Goal: Information Seeking & Learning: Learn about a topic

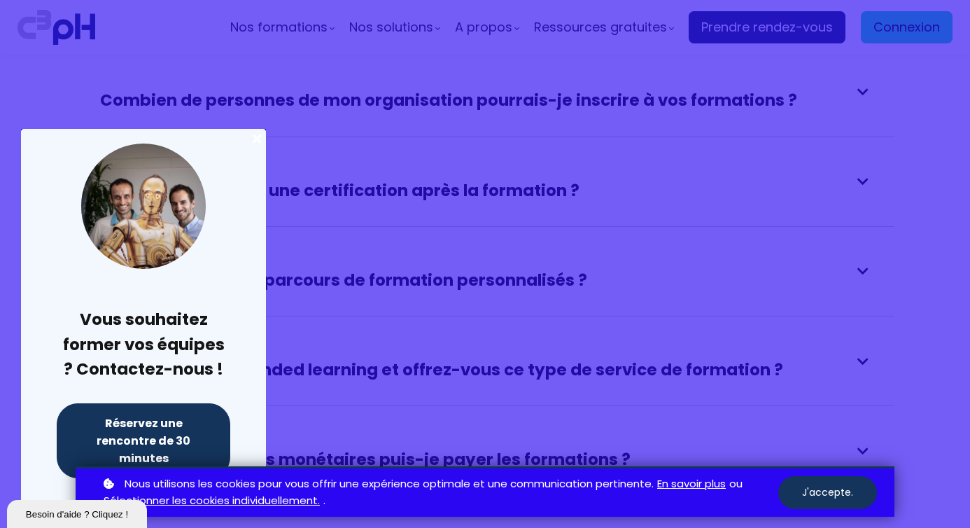
scroll to position [2580, 0]
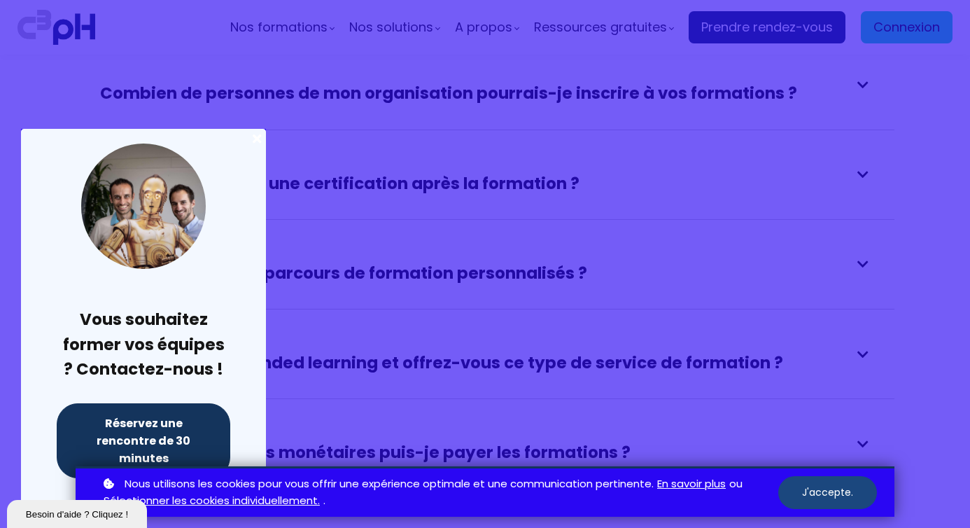
click at [807, 495] on button "J'accepte." at bounding box center [827, 492] width 99 height 33
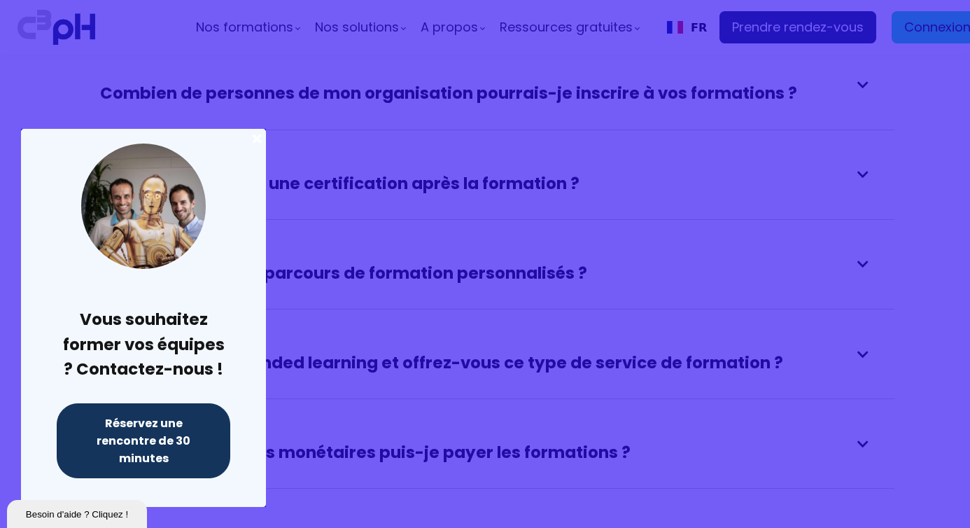
click at [679, 254] on div at bounding box center [485, 264] width 970 height 528
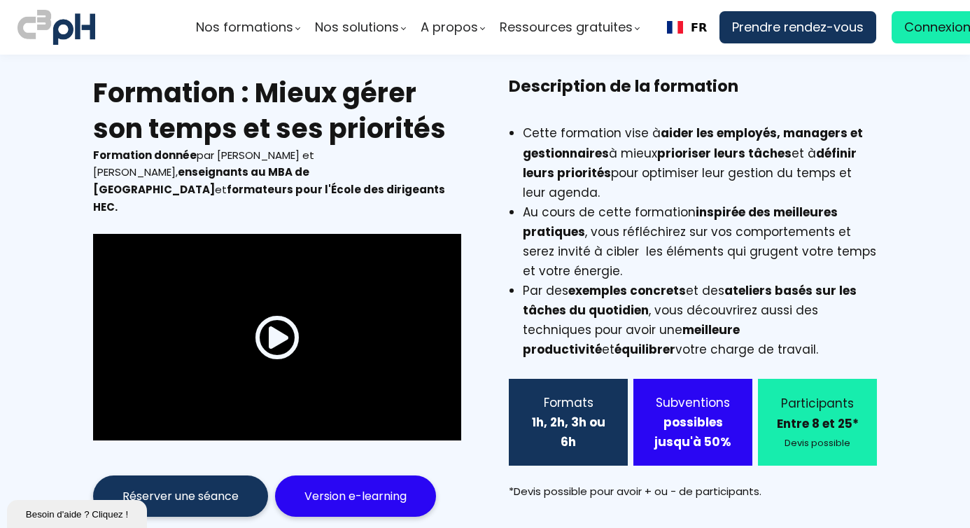
scroll to position [25, 0]
